Goal: Register for event/course

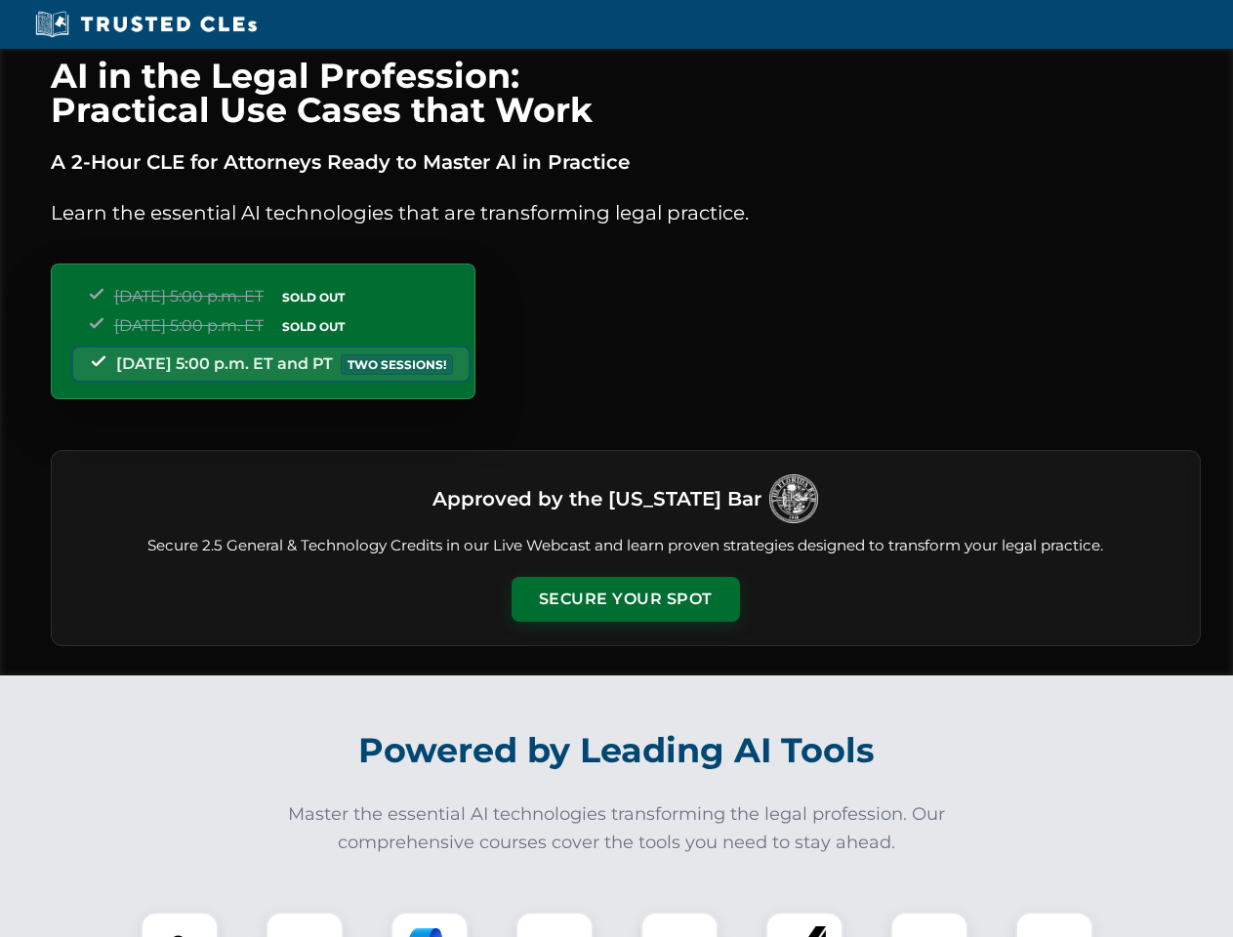
click at [625, 599] on button "Secure Your Spot" at bounding box center [625, 599] width 228 height 45
click at [180, 924] on img at bounding box center [179, 950] width 57 height 57
click at [304, 924] on div at bounding box center [304, 950] width 78 height 78
